Goal: Find specific page/section: Find specific page/section

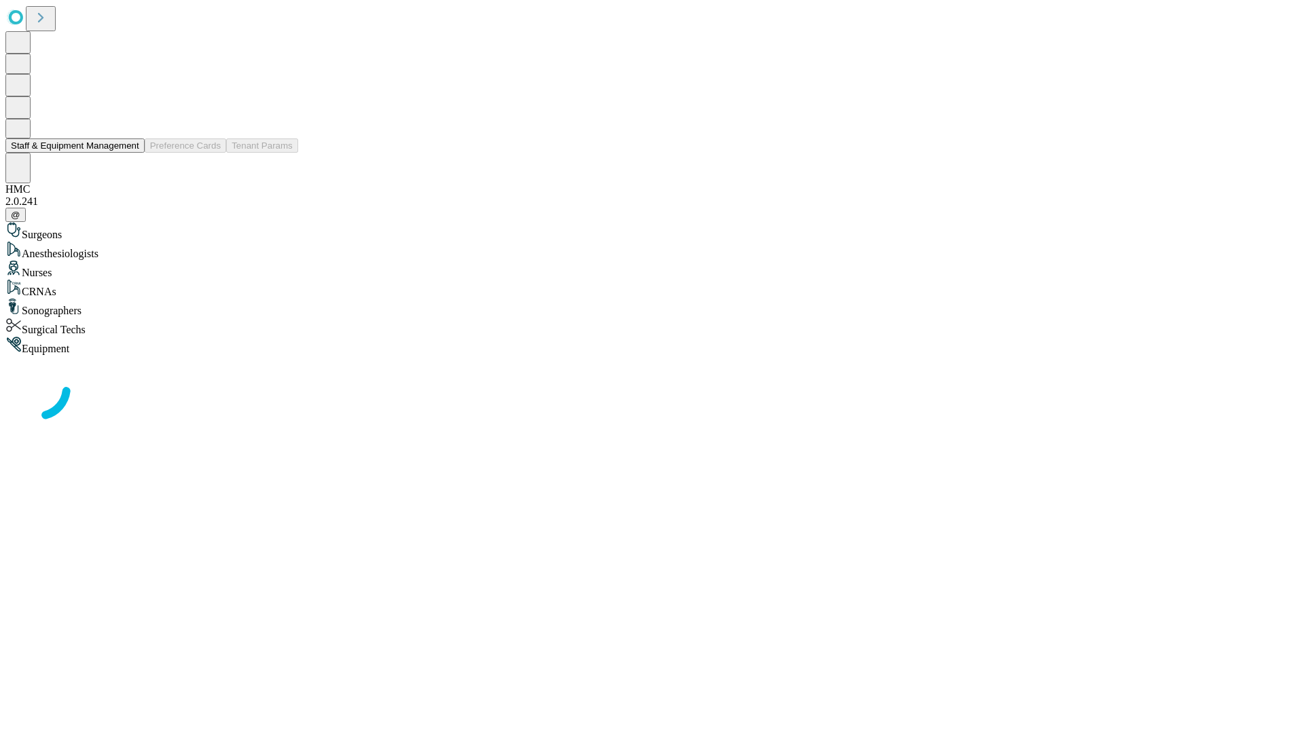
click at [130, 153] on button "Staff & Equipment Management" at bounding box center [74, 146] width 139 height 14
